Goal: Navigation & Orientation: Find specific page/section

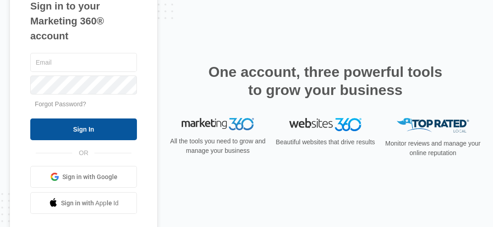
type input "[EMAIL_ADDRESS][DOMAIN_NAME]"
click at [87, 130] on input "Sign In" at bounding box center [83, 129] width 107 height 22
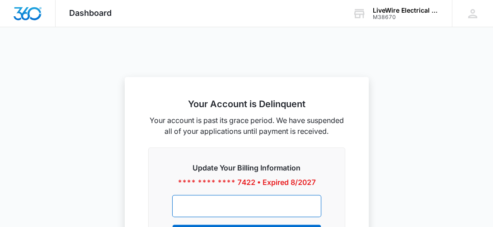
scroll to position [827, 0]
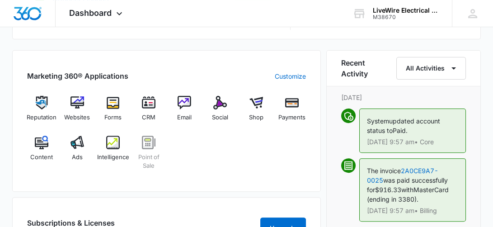
scroll to position [564, 0]
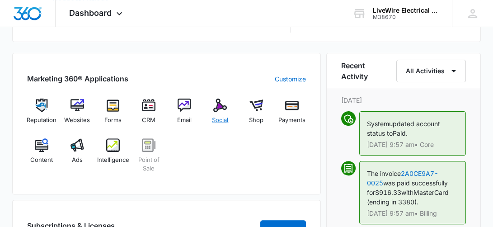
click at [216, 109] on img at bounding box center [220, 106] width 14 height 14
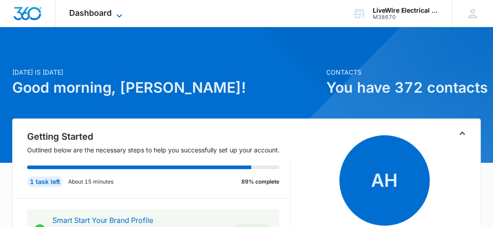
click at [106, 13] on span "Dashboard" at bounding box center [90, 12] width 42 height 9
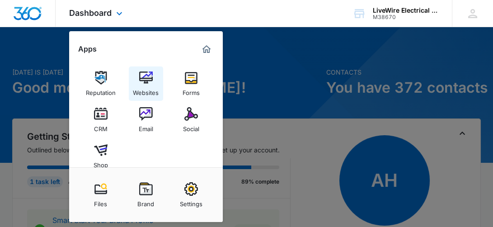
click at [143, 81] on img at bounding box center [146, 78] width 14 height 14
